Goal: Check status

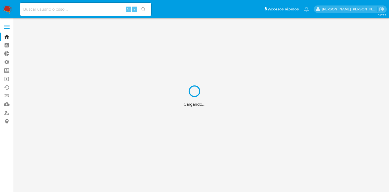
click at [272, 37] on div "Cargando..." at bounding box center [194, 96] width 389 height 192
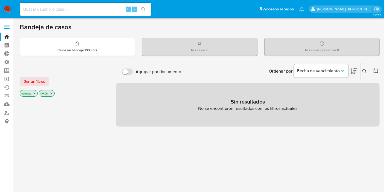
click at [45, 8] on input at bounding box center [85, 9] width 131 height 7
paste input "CkXY9slaTmxRk3D9JPAnXrmd"
type input "CkXY9slaTmxRk3D9JPAnXrmd"
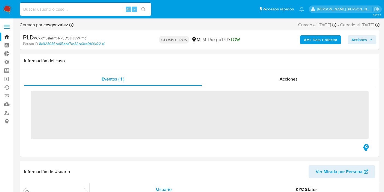
scroll to position [231, 0]
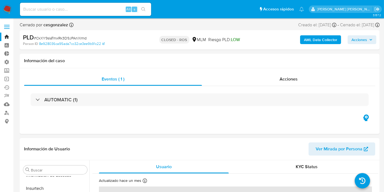
select select "10"
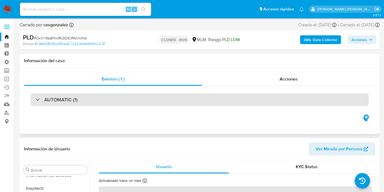
click at [87, 101] on div "AUTOMATIC (1)" at bounding box center [200, 99] width 338 height 13
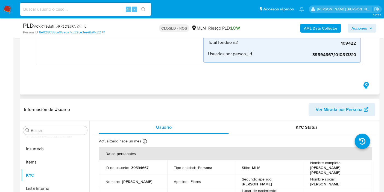
scroll to position [91, 0]
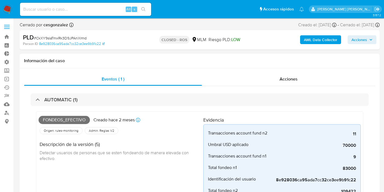
select select "10"
